Goal: Obtain resource: Download file/media

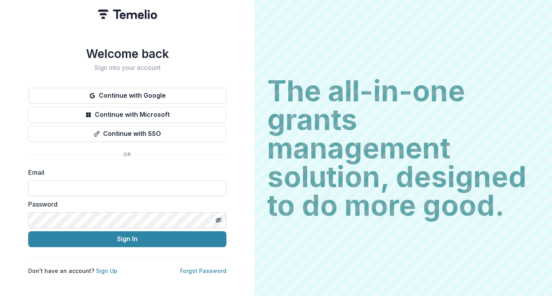
drag, startPoint x: 117, startPoint y: 183, endPoint x: 132, endPoint y: 184, distance: 14.7
click at [117, 183] on input at bounding box center [127, 188] width 198 height 16
type input "**********"
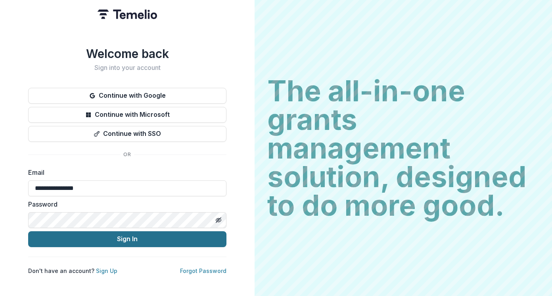
click at [129, 236] on button "Sign In" at bounding box center [127, 239] width 198 height 16
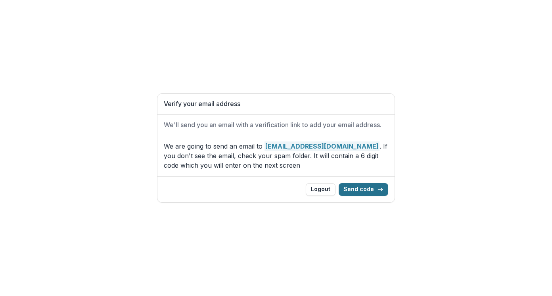
click at [371, 192] on button "Send code" at bounding box center [364, 189] width 50 height 13
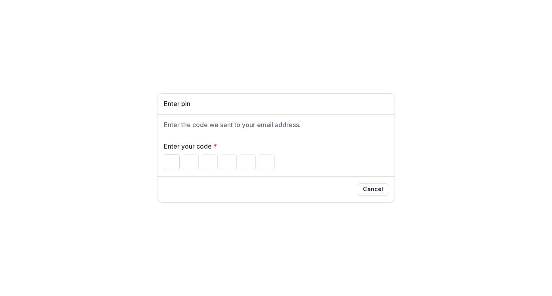
click at [173, 165] on input "Please enter your pin code" at bounding box center [172, 162] width 16 height 16
type input "*"
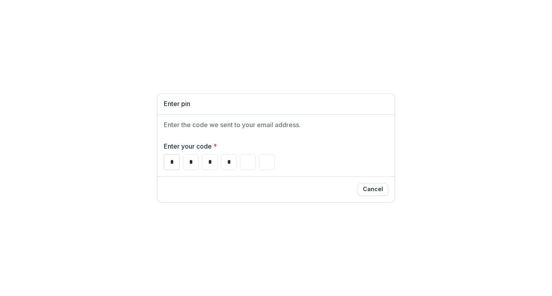
type input "*"
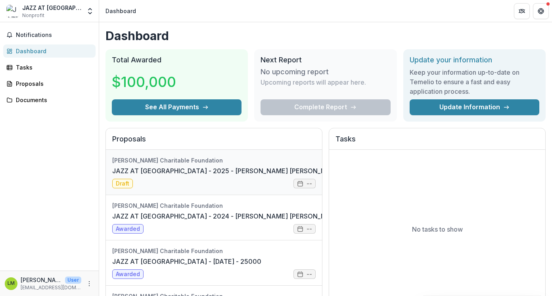
click at [255, 167] on link "JAZZ AT [GEOGRAPHIC_DATA] - 2025 - [PERSON_NAME] [PERSON_NAME] Form" at bounding box center [235, 171] width 247 height 10
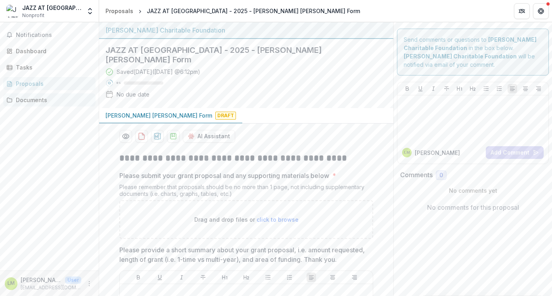
click at [31, 99] on div "Documents" at bounding box center [52, 100] width 73 height 8
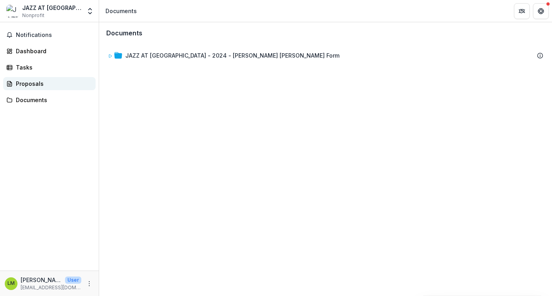
click at [31, 84] on div "Proposals" at bounding box center [52, 83] width 73 height 8
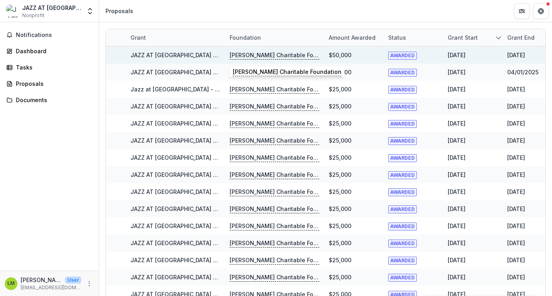
click at [257, 53] on p "[PERSON_NAME] Charitable Foundation" at bounding box center [275, 55] width 90 height 9
click at [178, 53] on link "JAZZ AT [GEOGRAPHIC_DATA] - 2024 - [PERSON_NAME] [PERSON_NAME] Form" at bounding box center [237, 55] width 214 height 7
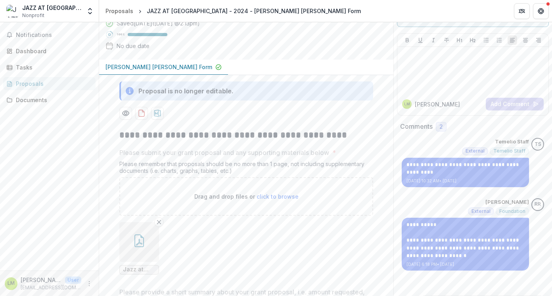
scroll to position [158, 0]
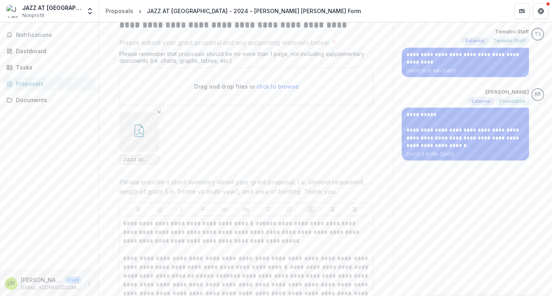
click at [140, 124] on icon "button" at bounding box center [139, 130] width 13 height 13
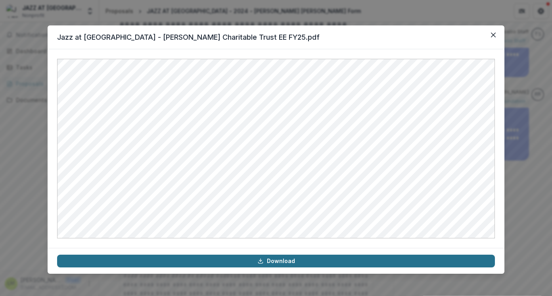
click at [294, 261] on link "Download" at bounding box center [276, 260] width 438 height 13
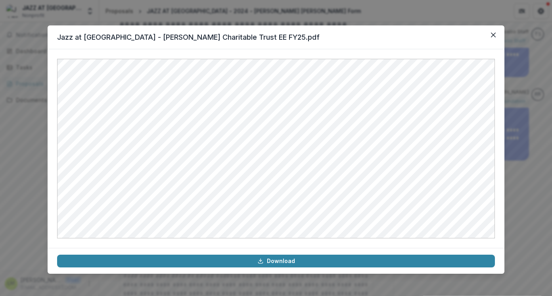
click at [358, 39] on header "Jazz at [GEOGRAPHIC_DATA] - [PERSON_NAME] Charitable Trust EE FY25.pdf" at bounding box center [276, 37] width 457 height 24
click at [493, 33] on icon "Close" at bounding box center [493, 35] width 5 height 5
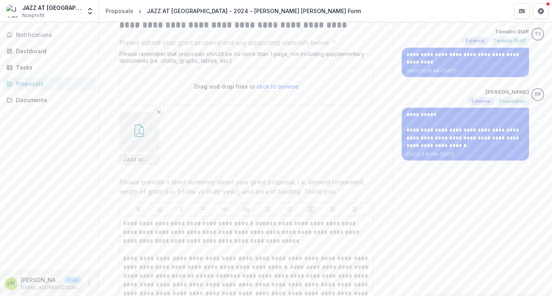
click at [296, 119] on ul "Jazz at [GEOGRAPHIC_DATA] - [PERSON_NAME] Charitable Trust EE FY25.pdf" at bounding box center [246, 138] width 254 height 52
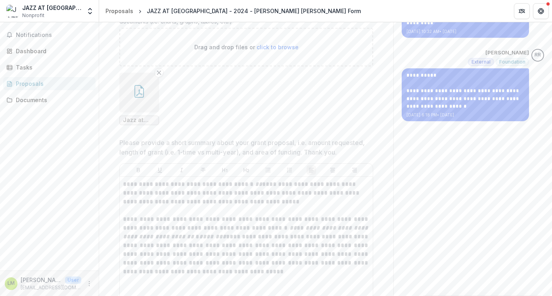
scroll to position [243, 0]
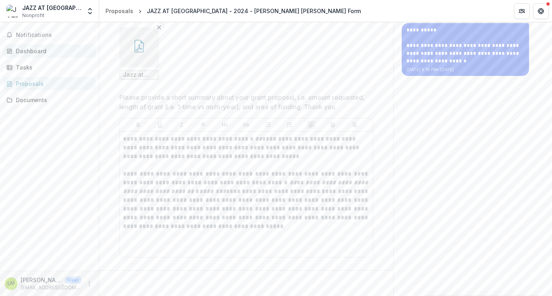
click at [24, 48] on div "Dashboard" at bounding box center [52, 51] width 73 height 8
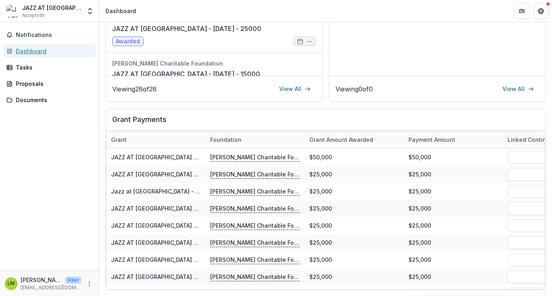
scroll to position [243, 0]
